Goal: Task Accomplishment & Management: Manage account settings

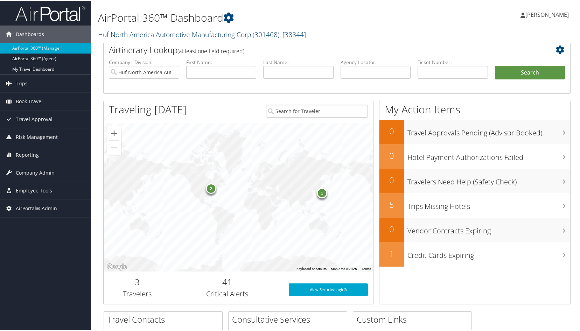
click at [140, 37] on link "Huf North America Automotive Manufacturing Corp ( 301468 ) , [ 38844 ]" at bounding box center [202, 33] width 208 height 9
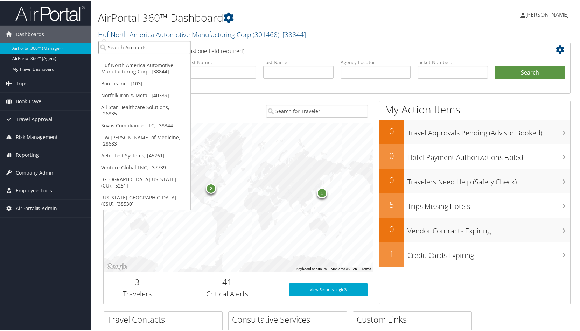
click at [135, 50] on input "search" at bounding box center [144, 46] width 92 height 13
type input "BLUEPEARL"
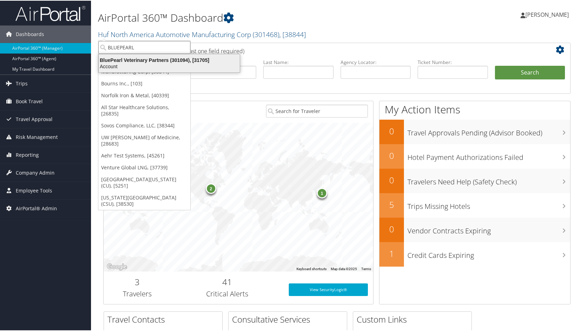
click at [132, 56] on div "BluePearl Veterinary Partners (301094), [31705]" at bounding box center [170, 59] width 150 height 6
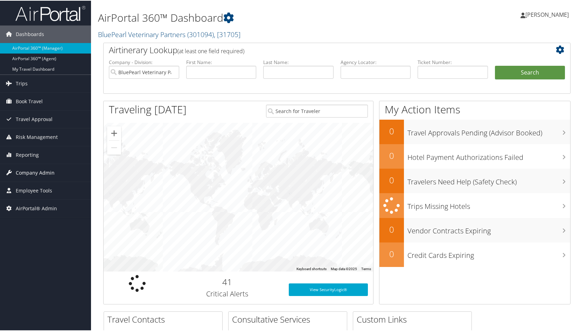
click at [24, 169] on span "Company Admin" at bounding box center [35, 173] width 39 height 18
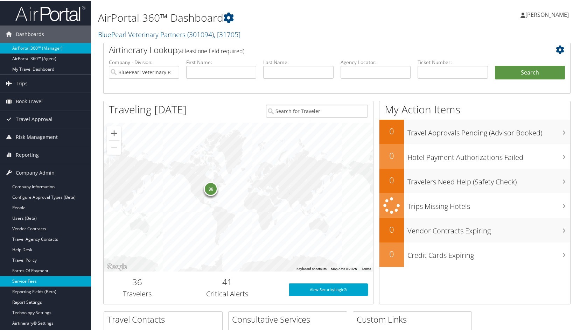
click at [16, 282] on link "Service Fees" at bounding box center [45, 281] width 91 height 11
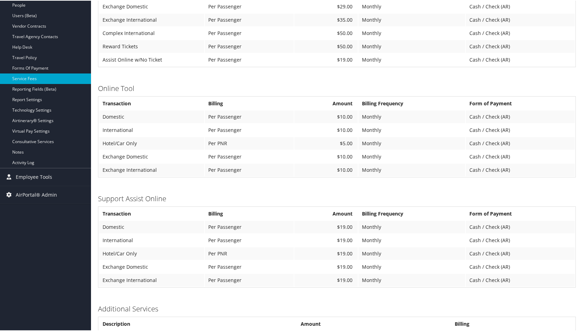
scroll to position [178, 0]
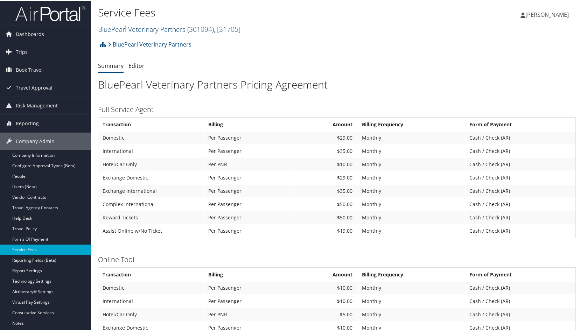
click at [129, 28] on link "BluePearl Veterinary Partners ( 301094 ) , [ 31705 ]" at bounding box center [169, 28] width 143 height 9
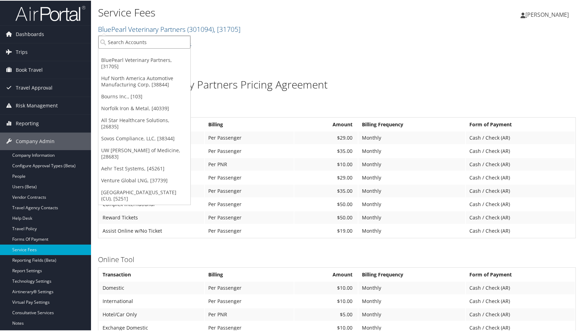
click at [129, 45] on input "search" at bounding box center [144, 41] width 92 height 13
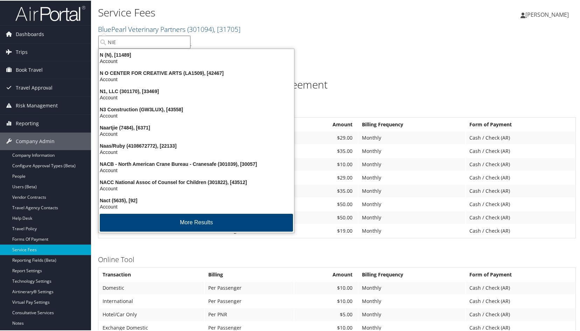
type input "NIEL"
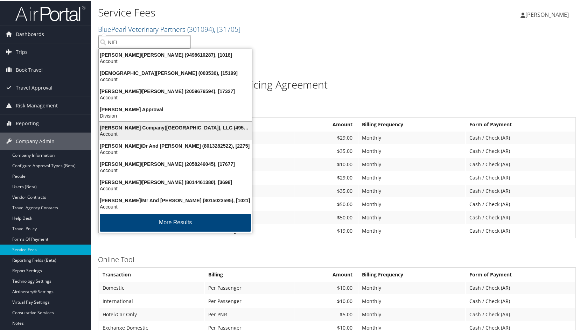
click at [139, 124] on div "Nielsen Company(US), LLC (4954), [44802]" at bounding box center [176, 127] width 162 height 6
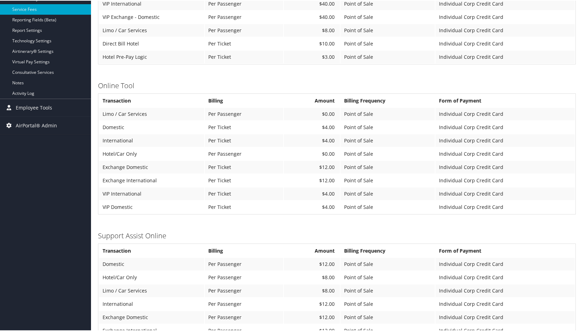
scroll to position [350, 0]
